Goal: Find specific page/section: Find specific page/section

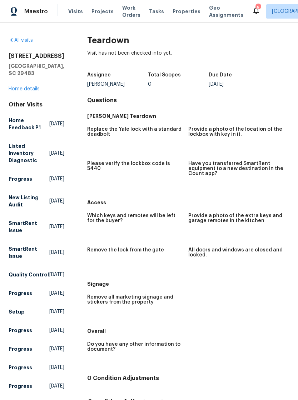
click at [181, 14] on span "Properties" at bounding box center [186, 11] width 28 height 7
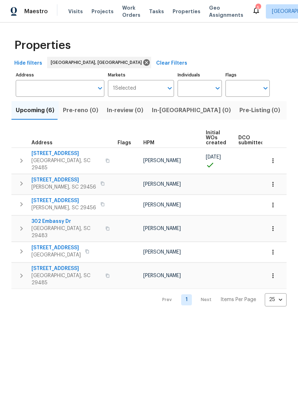
click at [76, 8] on span "Visits" at bounding box center [75, 11] width 15 height 7
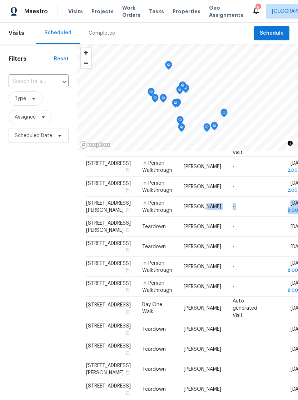
scroll to position [135, 0]
